Goal: Task Accomplishment & Management: Use online tool/utility

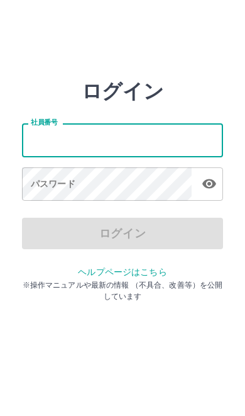
type input "*******"
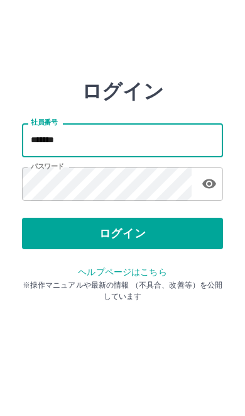
click at [144, 238] on button "ログイン" at bounding box center [122, 233] width 201 height 31
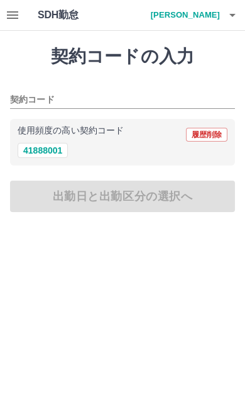
click at [9, 8] on icon "button" at bounding box center [12, 15] width 15 height 15
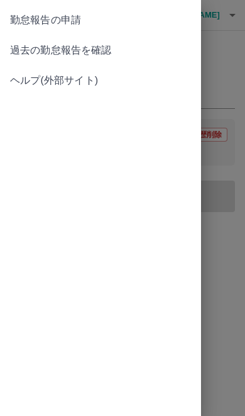
click at [79, 52] on span "過去の勤怠報告を確認" at bounding box center [100, 50] width 181 height 15
